Goal: Information Seeking & Learning: Compare options

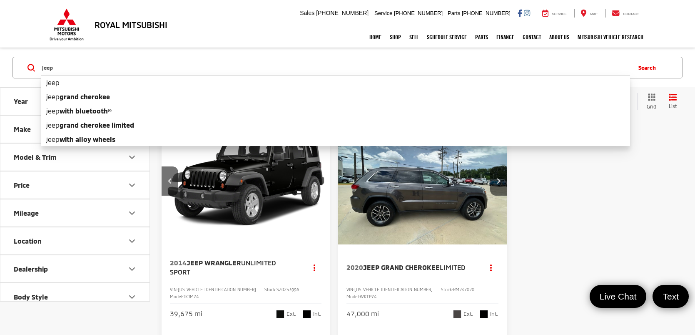
click at [283, 62] on input "jeep" at bounding box center [335, 68] width 589 height 20
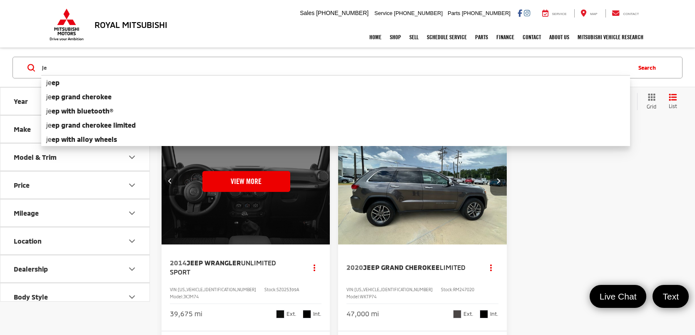
type input "j"
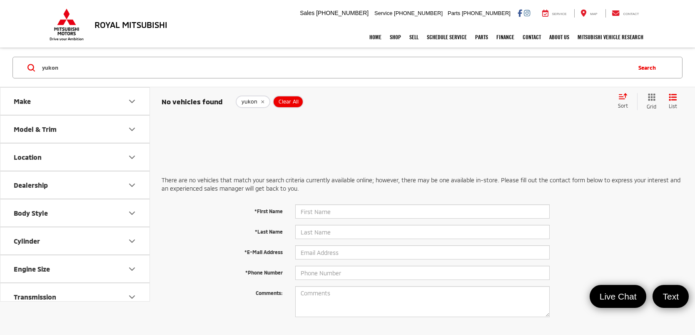
drag, startPoint x: 148, startPoint y: 64, endPoint x: 61, endPoint y: 63, distance: 87.5
click at [61, 63] on input "yukon" at bounding box center [335, 68] width 589 height 20
type input "y"
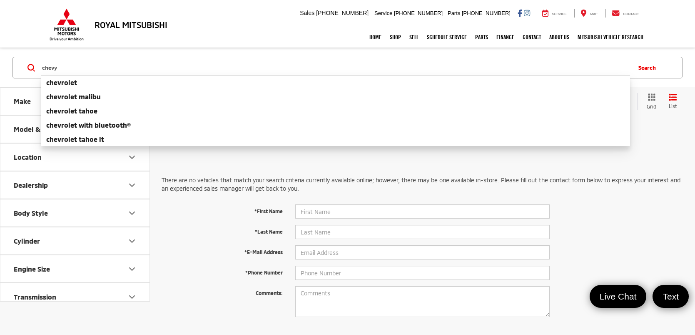
type input "chevy"
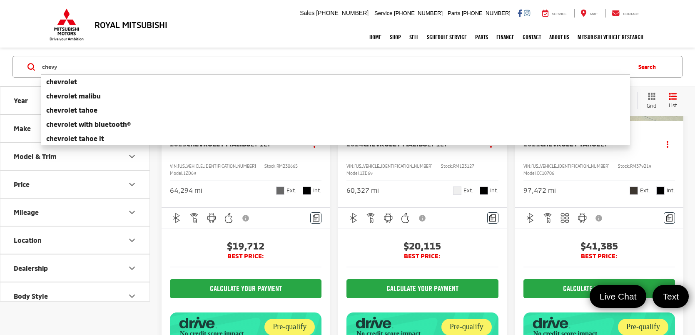
scroll to position [123, 0]
click at [158, 185] on div "2023 Chevrolet Malibu LT 1LT Copy Link Share Print View Details VIN: [US_VEHICL…" at bounding box center [422, 251] width 545 height 512
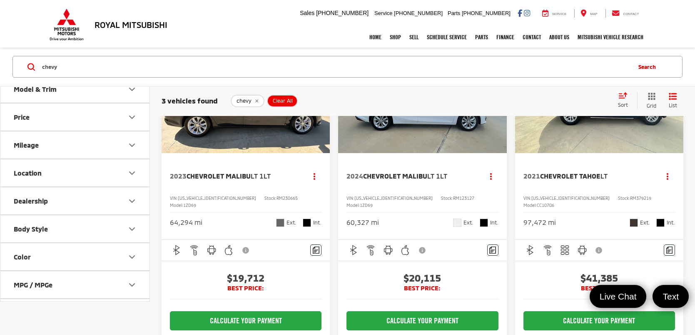
scroll to position [0, 0]
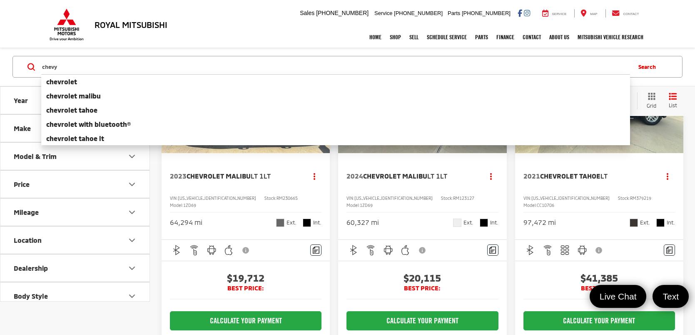
drag, startPoint x: 136, startPoint y: 62, endPoint x: 33, endPoint y: 69, distance: 102.8
click at [0, 0] on form "chevy chevy chevrolet chevrolet malibu chevrolet tahoe chevrolet with bluetooth…" at bounding box center [0, 0] width 0 height 0
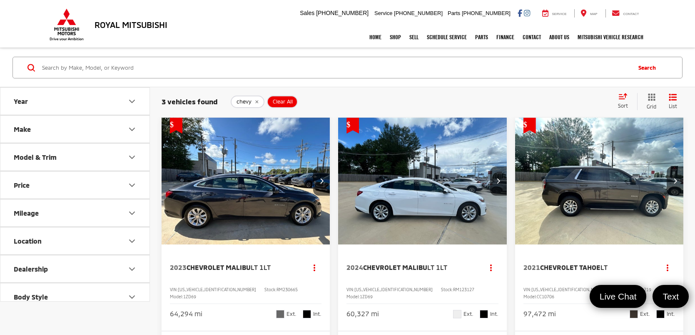
click at [168, 65] on input "Search by Make, Model, or Keyword" at bounding box center [335, 68] width 589 height 20
click at [61, 67] on input "Search by Make, Model, or Keyword" at bounding box center [335, 68] width 589 height 20
